Goal: Transaction & Acquisition: Subscribe to service/newsletter

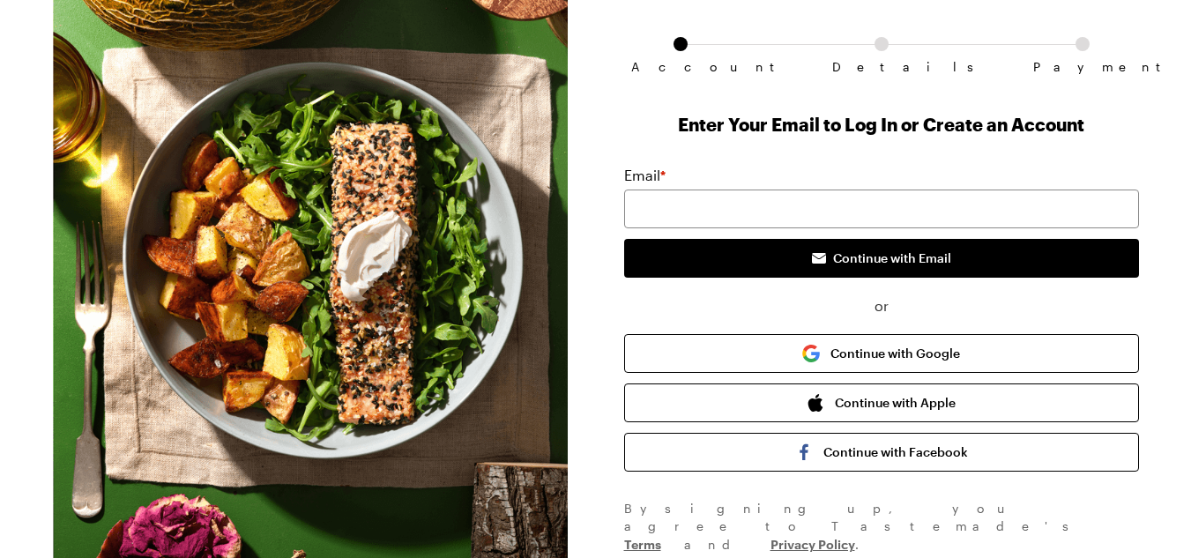
scroll to position [91, 0]
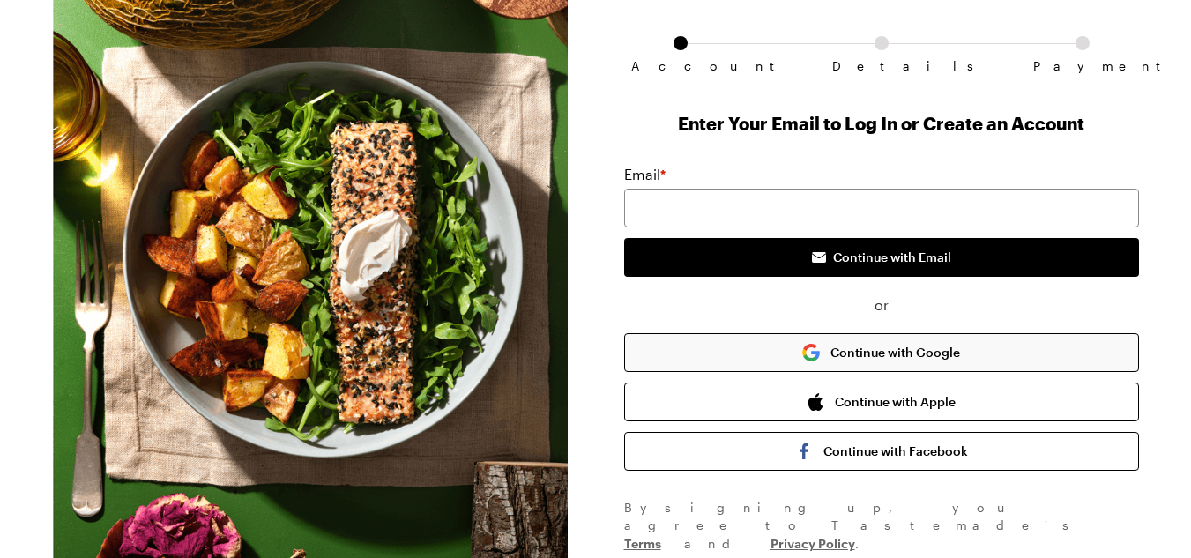
drag, startPoint x: 844, startPoint y: 344, endPoint x: 802, endPoint y: 350, distance: 42.8
click at [802, 350] on button "Continue with Google" at bounding box center [881, 352] width 515 height 39
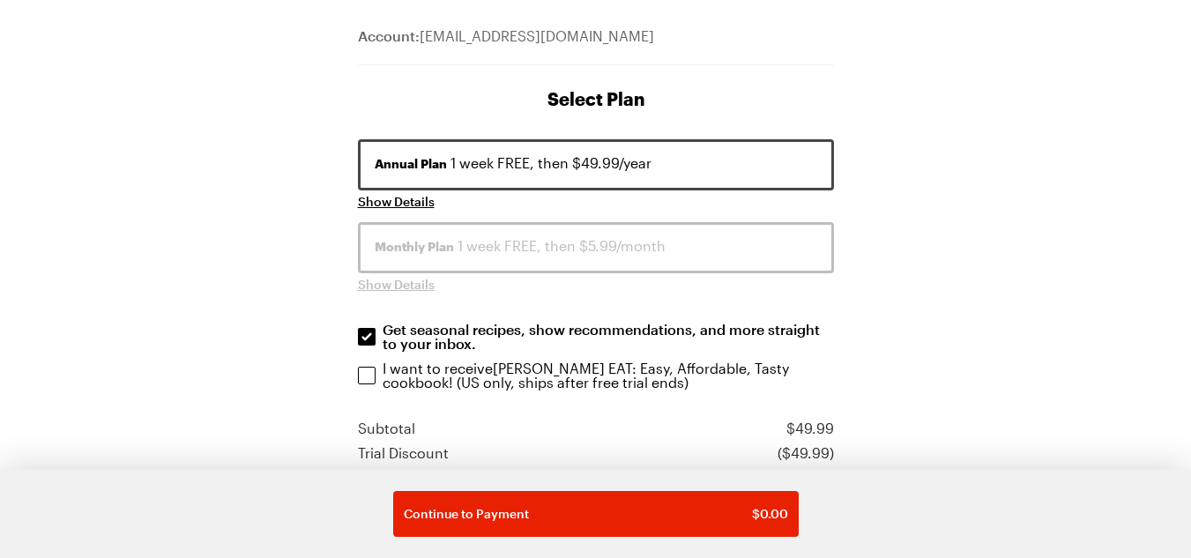
scroll to position [179, 0]
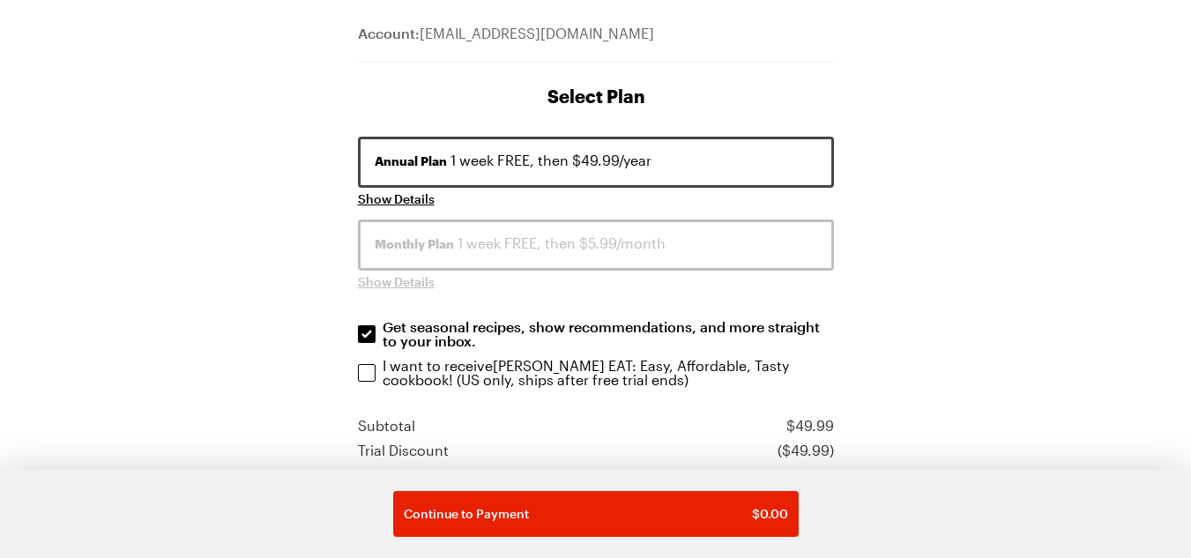
click at [502, 252] on div "Monthly Plan 1 week FREE, then $5.99/month" at bounding box center [596, 243] width 443 height 21
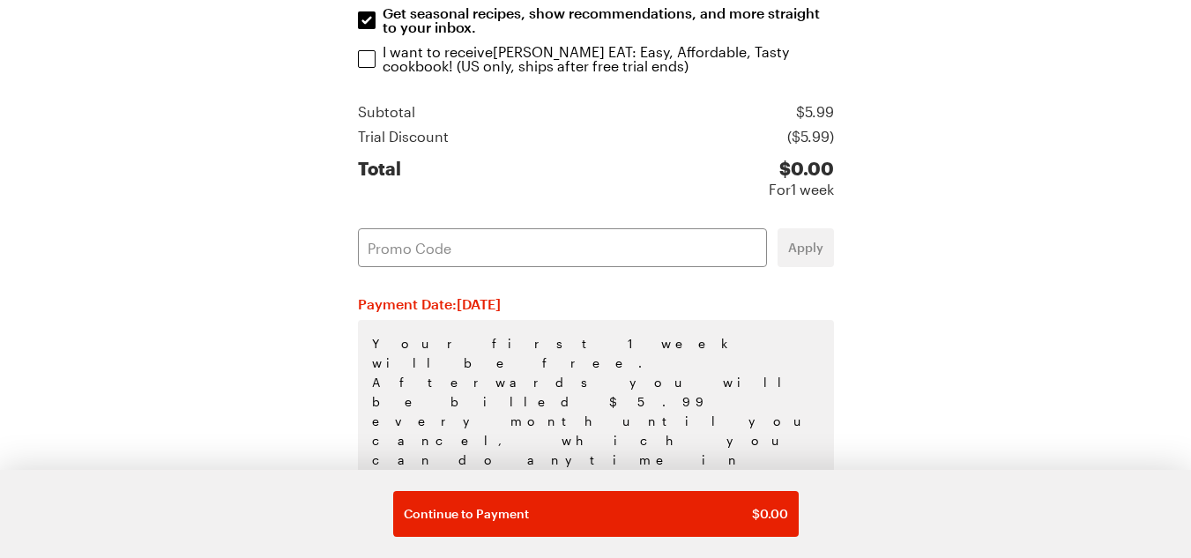
scroll to position [492, 0]
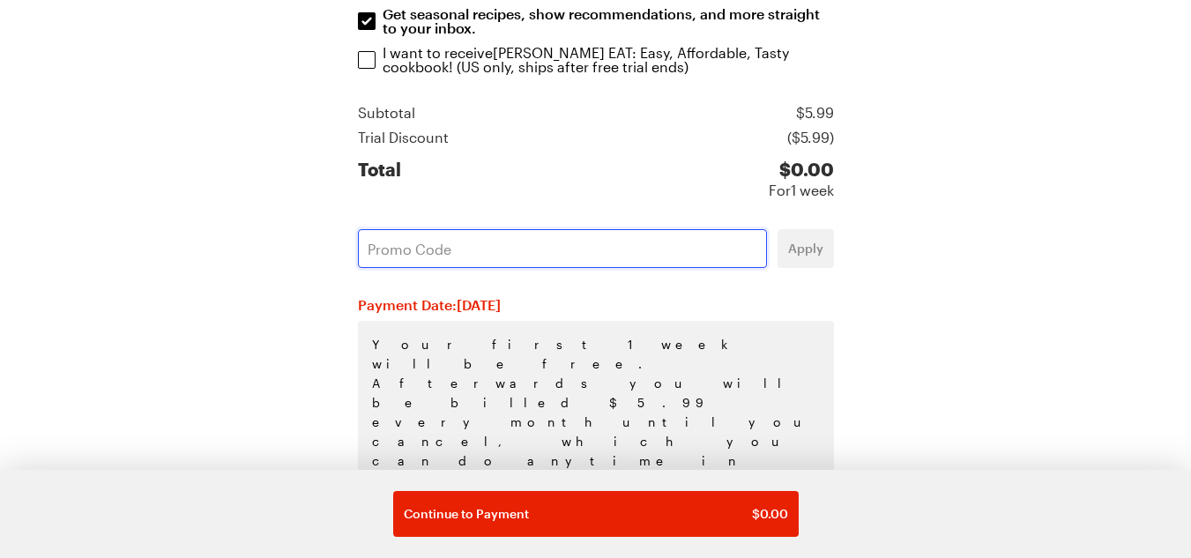
drag, startPoint x: 595, startPoint y: 244, endPoint x: 546, endPoint y: 248, distance: 49.5
click at [546, 248] on input "text" at bounding box center [562, 248] width 409 height 39
paste input "AG7LX61A"
type input "AG7LX61A"
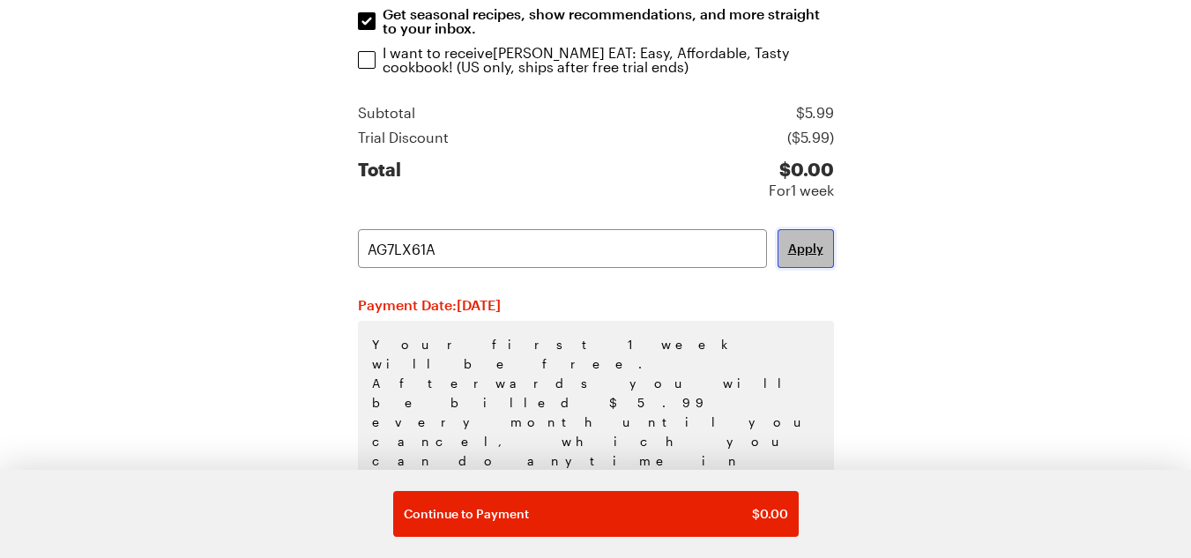
click at [804, 245] on span "Apply" at bounding box center [805, 249] width 35 height 18
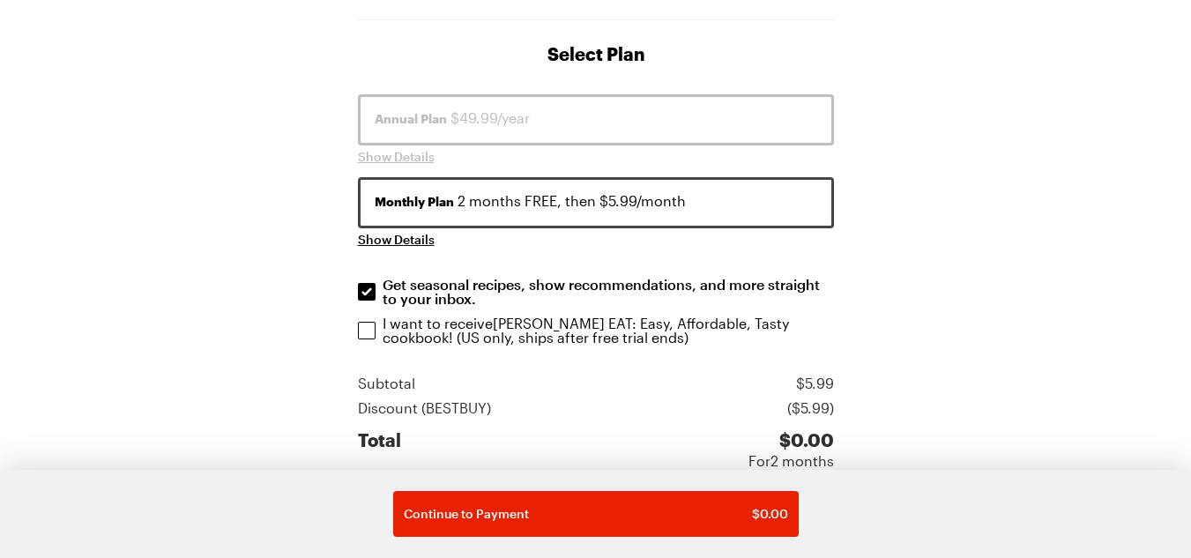
scroll to position [220, 0]
click at [548, 116] on div "Annual Plan $49.99/year" at bounding box center [596, 118] width 443 height 21
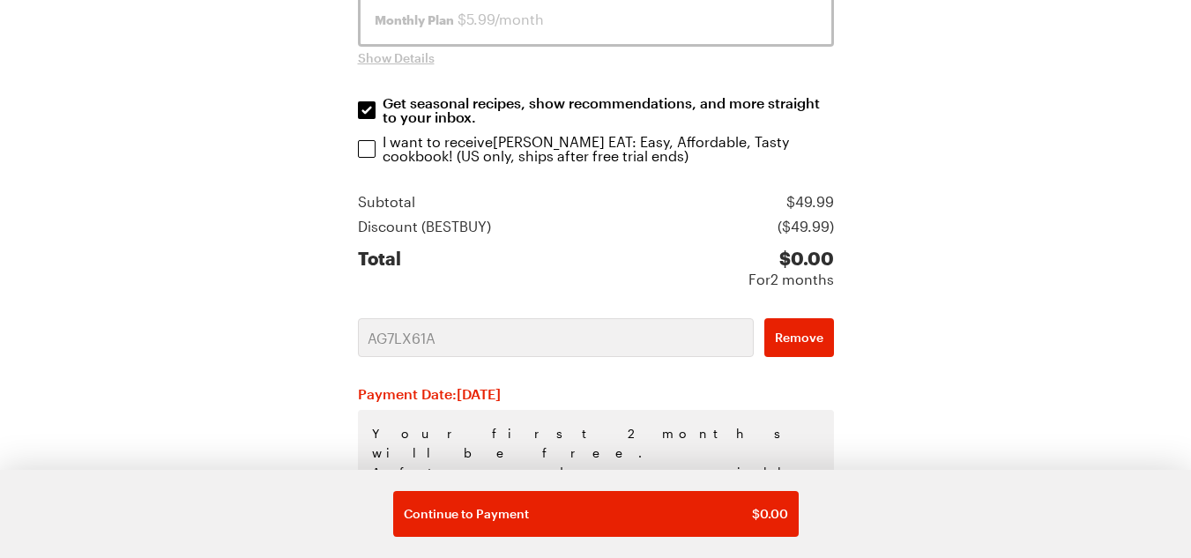
scroll to position [493, 0]
